Goal: Transaction & Acquisition: Purchase product/service

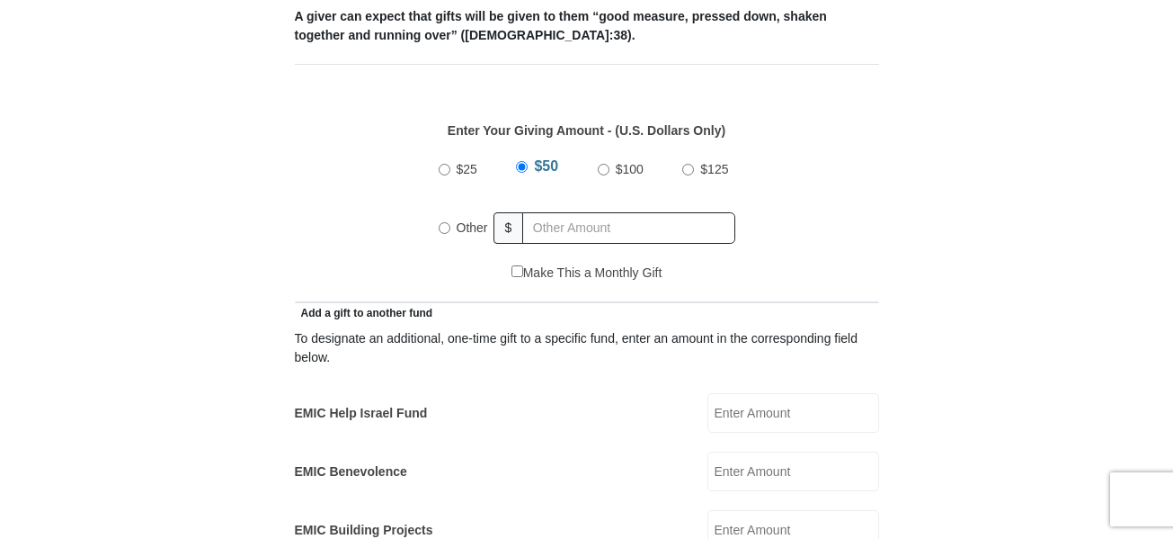
scroll to position [809, 0]
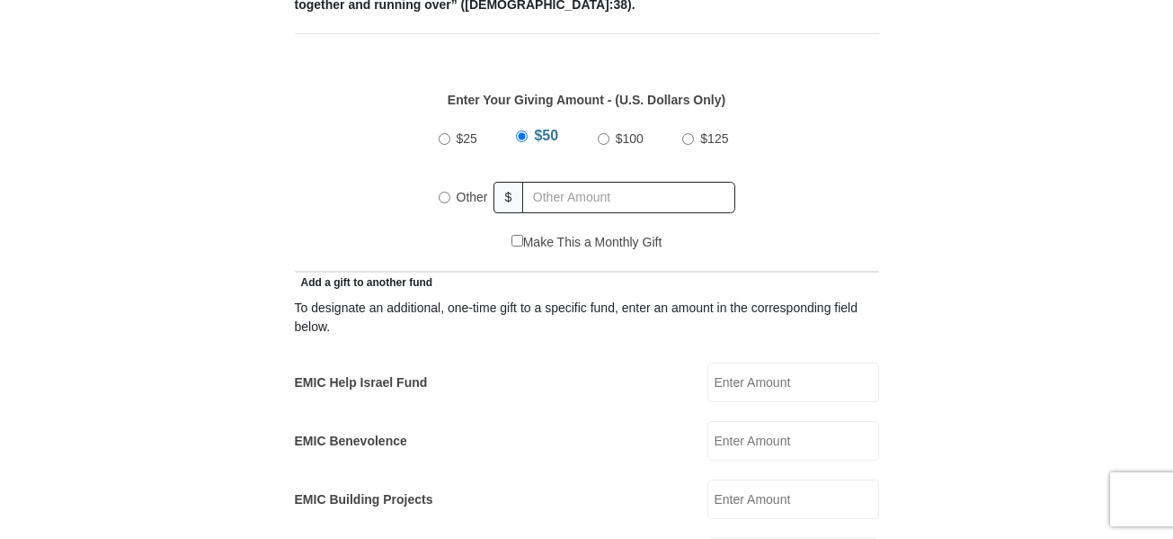
click at [439, 192] on input "Other" at bounding box center [445, 198] width 12 height 12
radio input "true"
click at [539, 182] on input "text" at bounding box center [633, 197] width 206 height 31
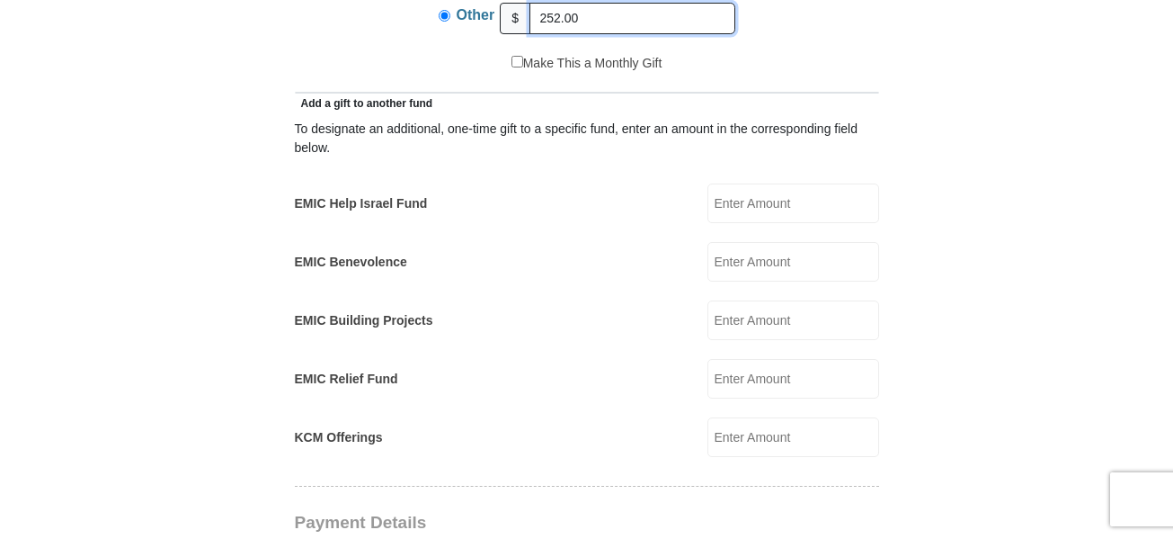
scroll to position [989, 0]
type input "252.00"
click at [775, 188] on input "EMIC Help Israel Fund" at bounding box center [794, 203] width 172 height 40
type input "50.00"
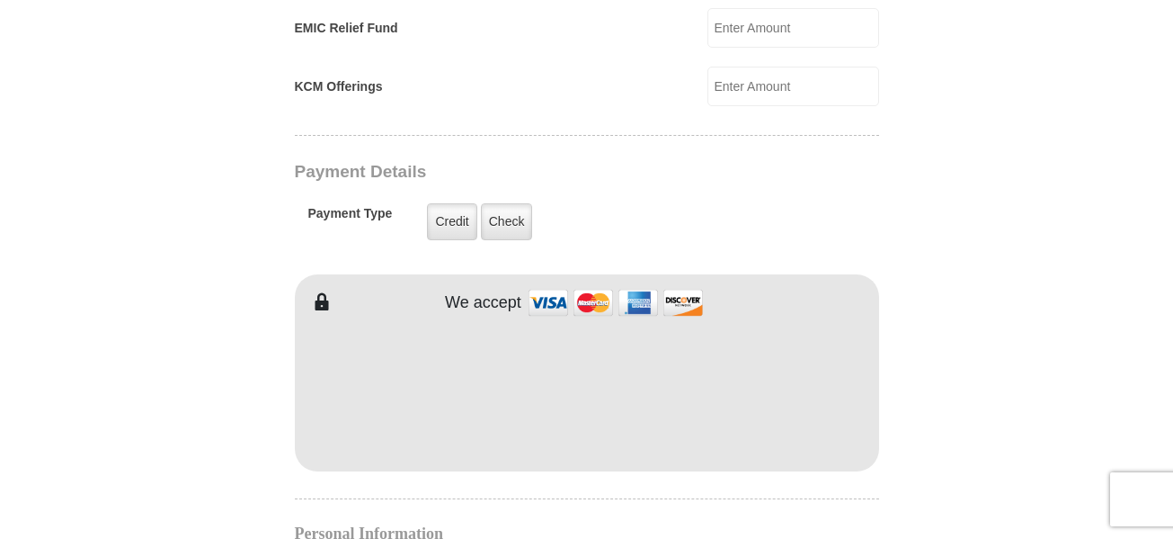
scroll to position [1349, 0]
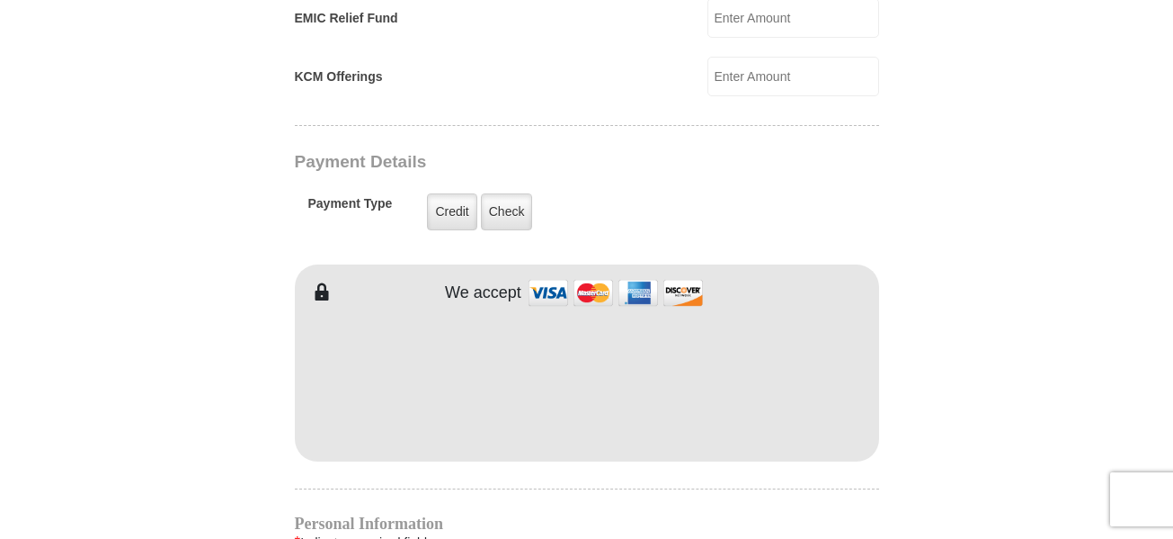
type input "[PERSON_NAME]"
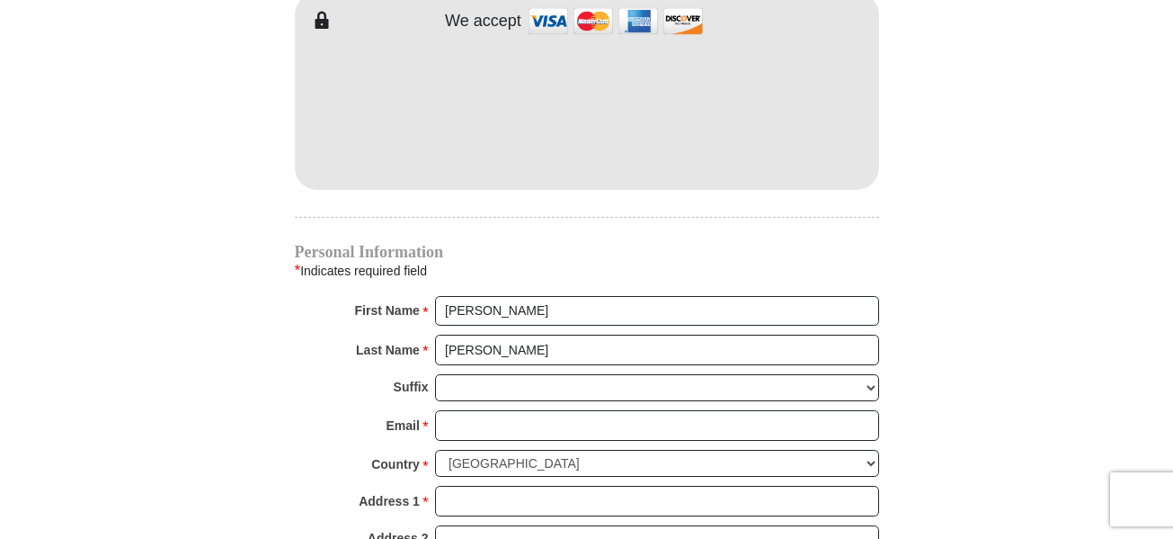
scroll to position [1618, 0]
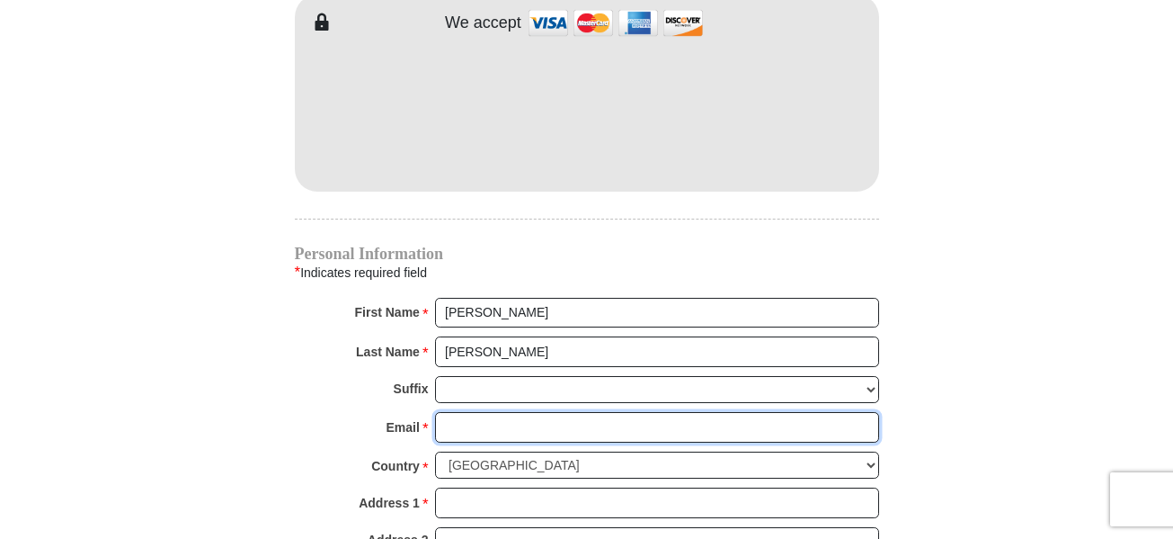
click at [459, 412] on input "Email *" at bounding box center [657, 427] width 444 height 31
type input "[EMAIL_ADDRESS][DOMAIN_NAME]"
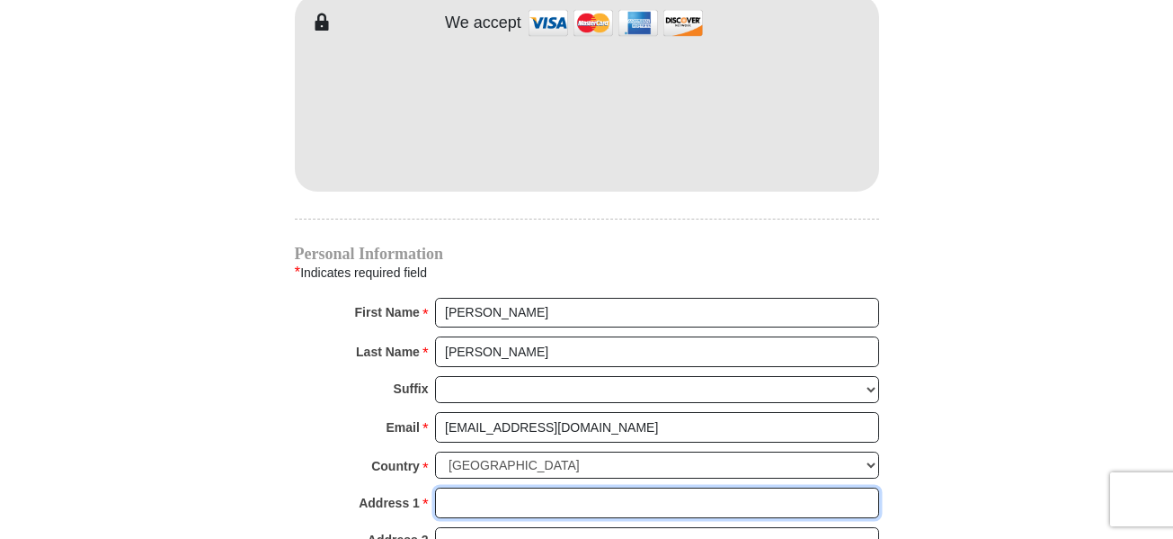
type input "[STREET_ADDRESS][PERSON_NAME]"
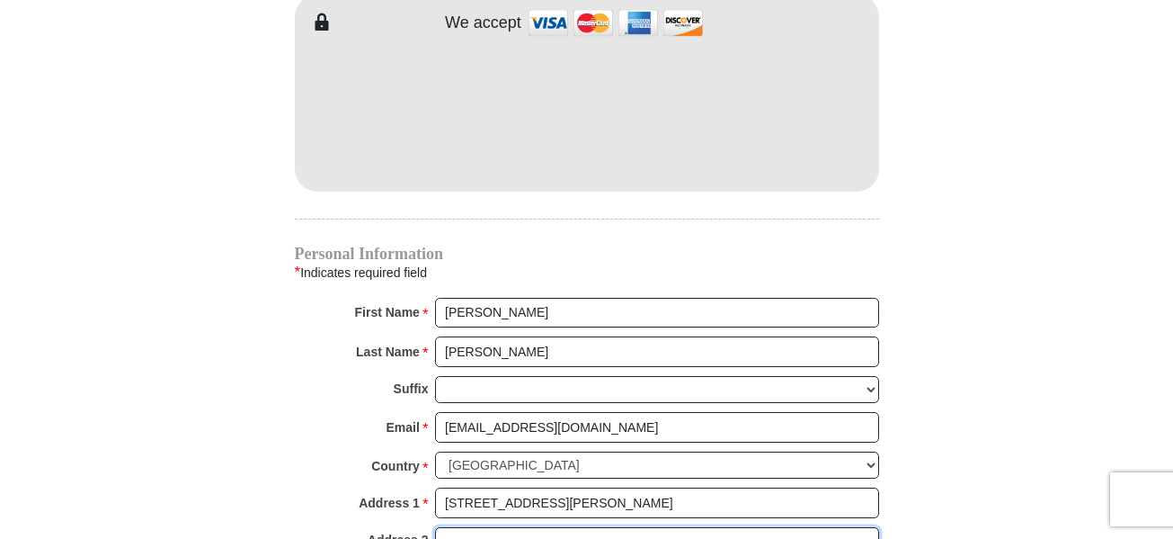
type input "[US_STATE], [US_STATE] 20619"
type input "[GEOGRAPHIC_DATA]"
select select "MD"
type input "20667"
type input "6514428586"
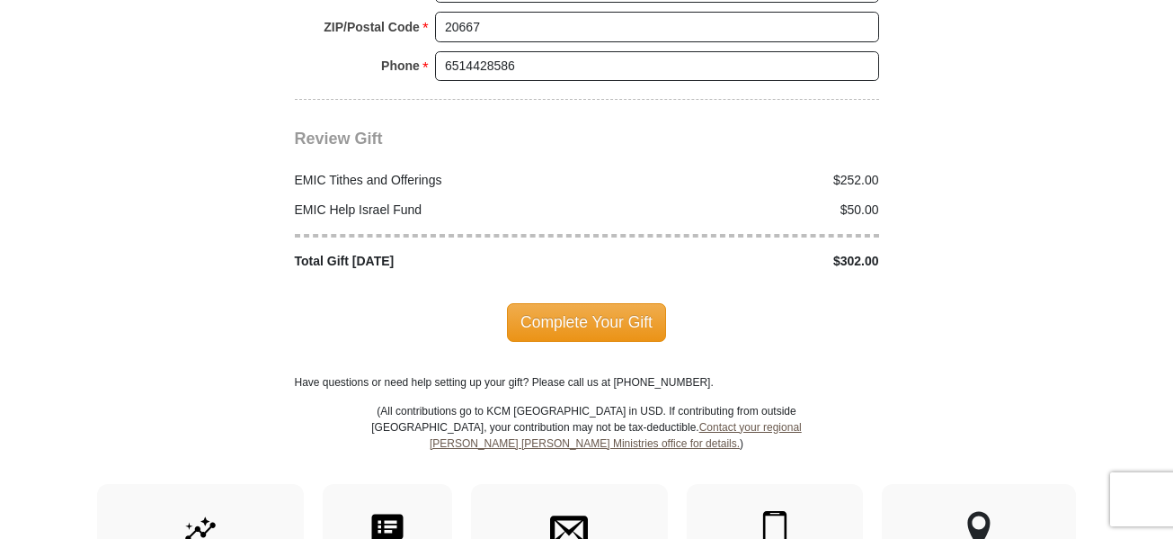
scroll to position [2338, 0]
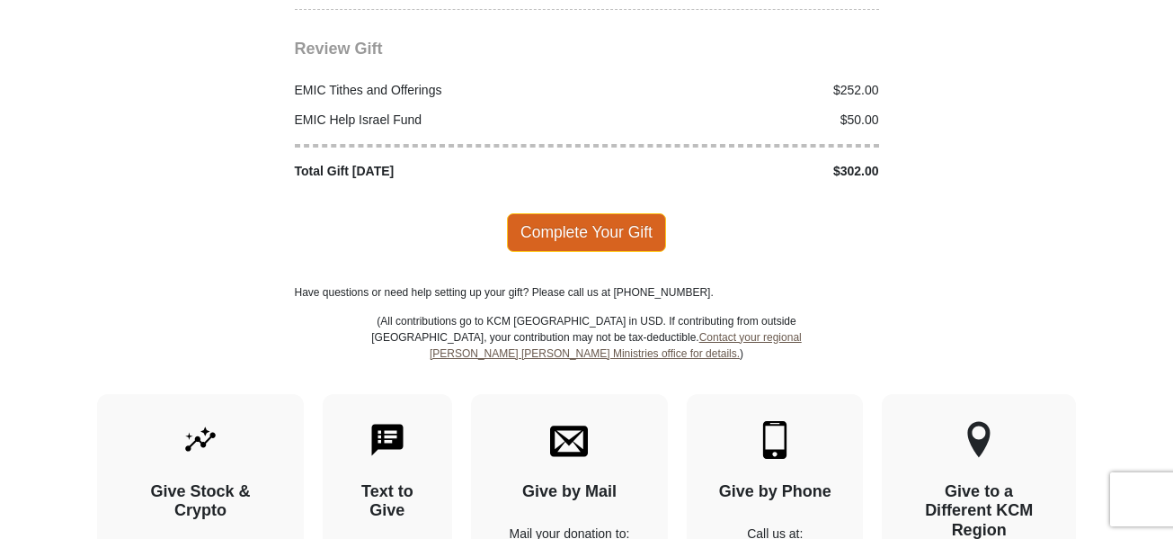
click at [610, 214] on span "Complete Your Gift" at bounding box center [586, 232] width 159 height 38
